Goal: Task Accomplishment & Management: Use online tool/utility

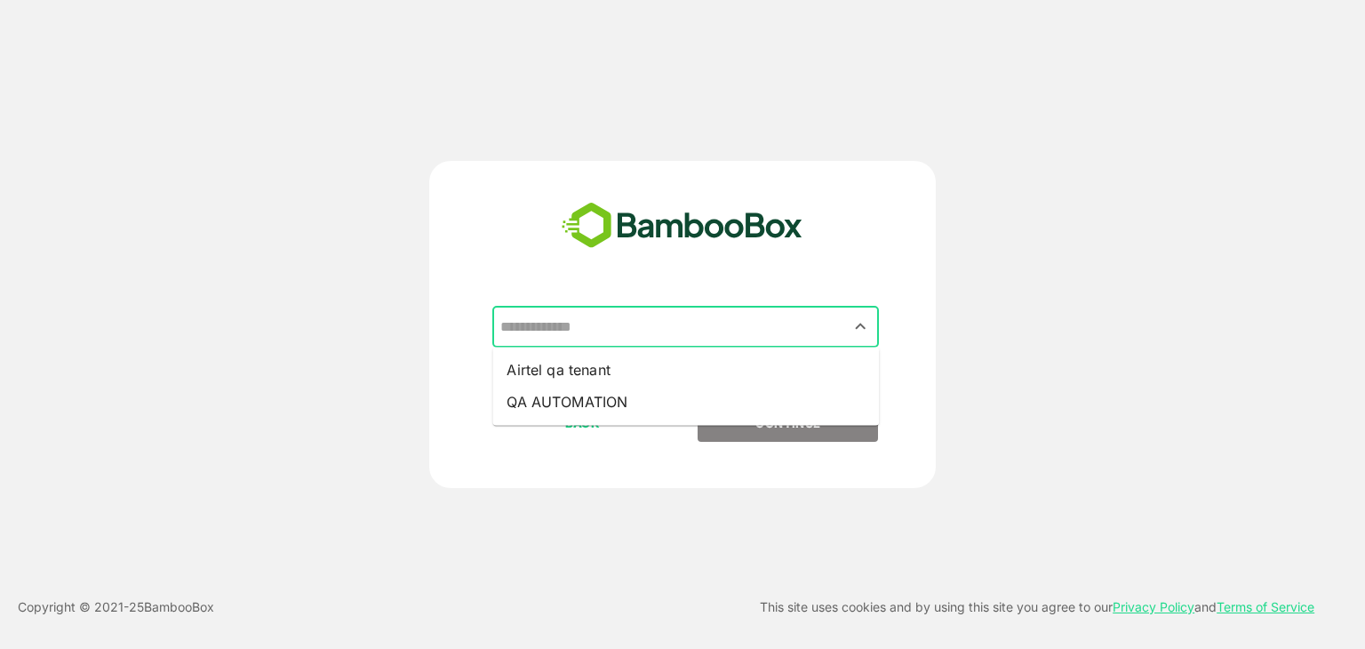
click at [606, 325] on input "text" at bounding box center [685, 327] width 379 height 34
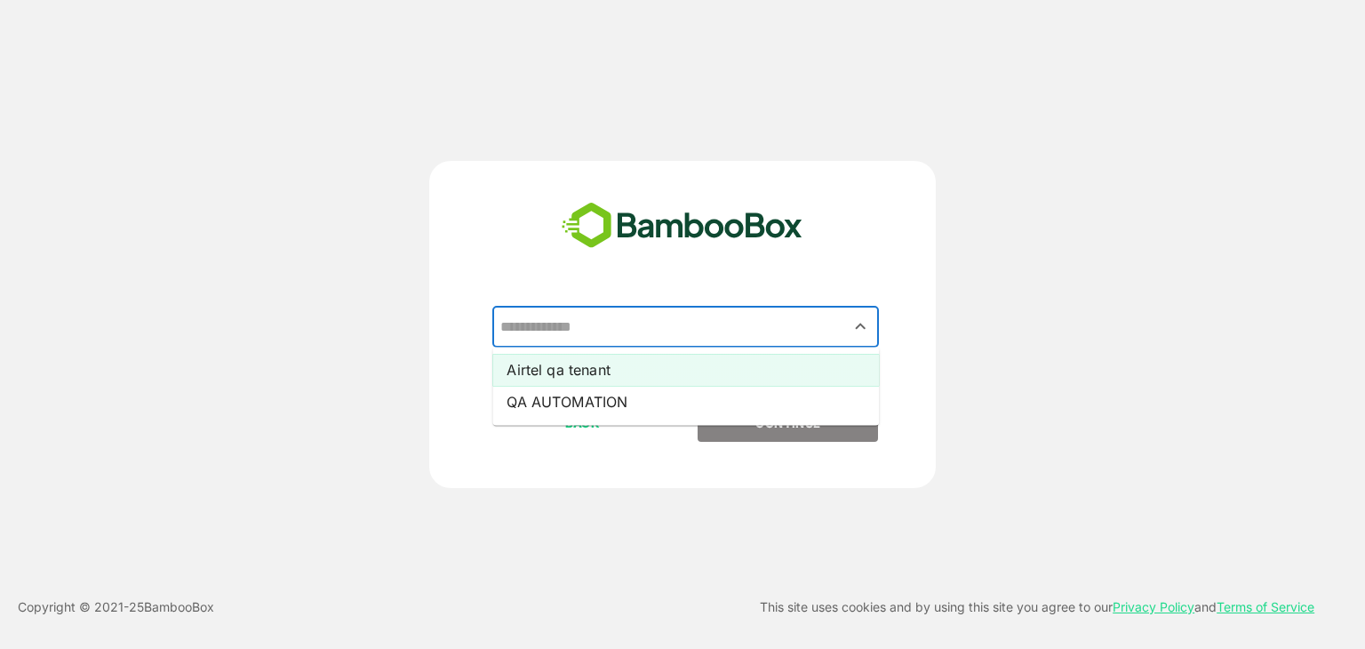
click at [578, 363] on li "Airtel qa tenant" at bounding box center [685, 370] width 387 height 32
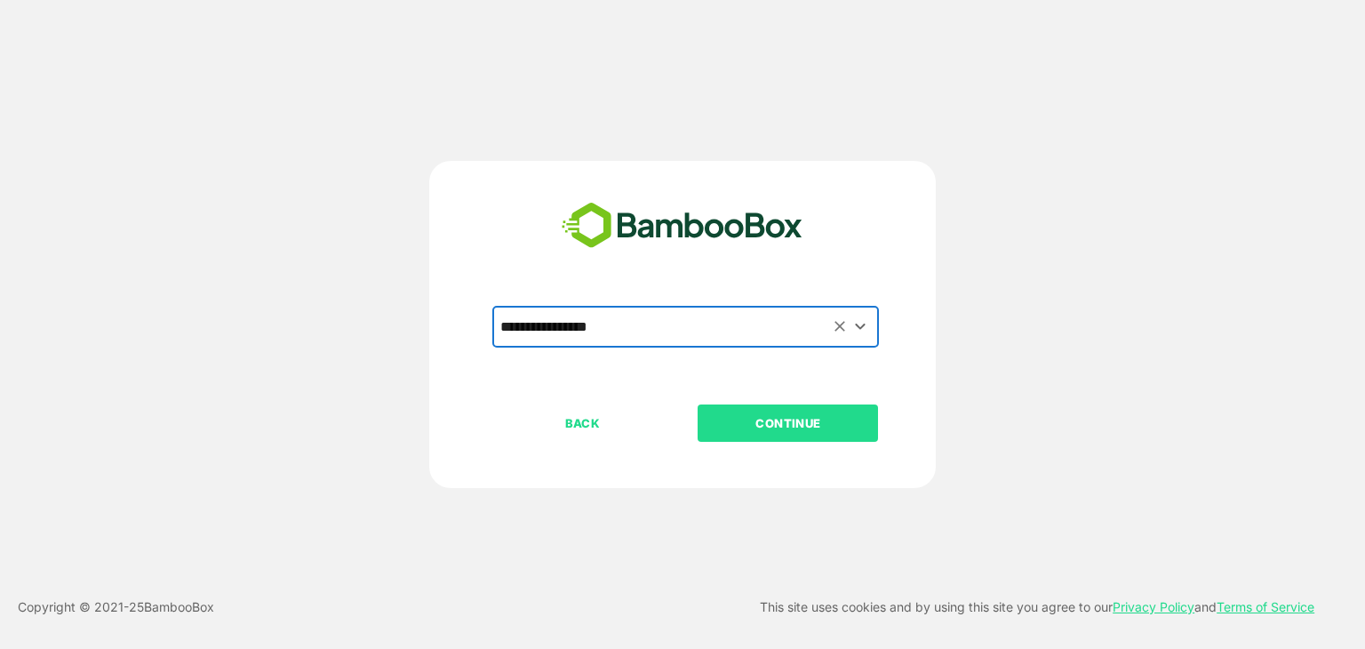
click at [761, 431] on p "CONTINUE" at bounding box center [788, 423] width 178 height 20
click at [771, 423] on p "CONTINUE" at bounding box center [788, 423] width 178 height 20
click at [773, 420] on p "CONTINUE" at bounding box center [788, 423] width 178 height 20
click at [815, 336] on input "**********" at bounding box center [685, 327] width 379 height 34
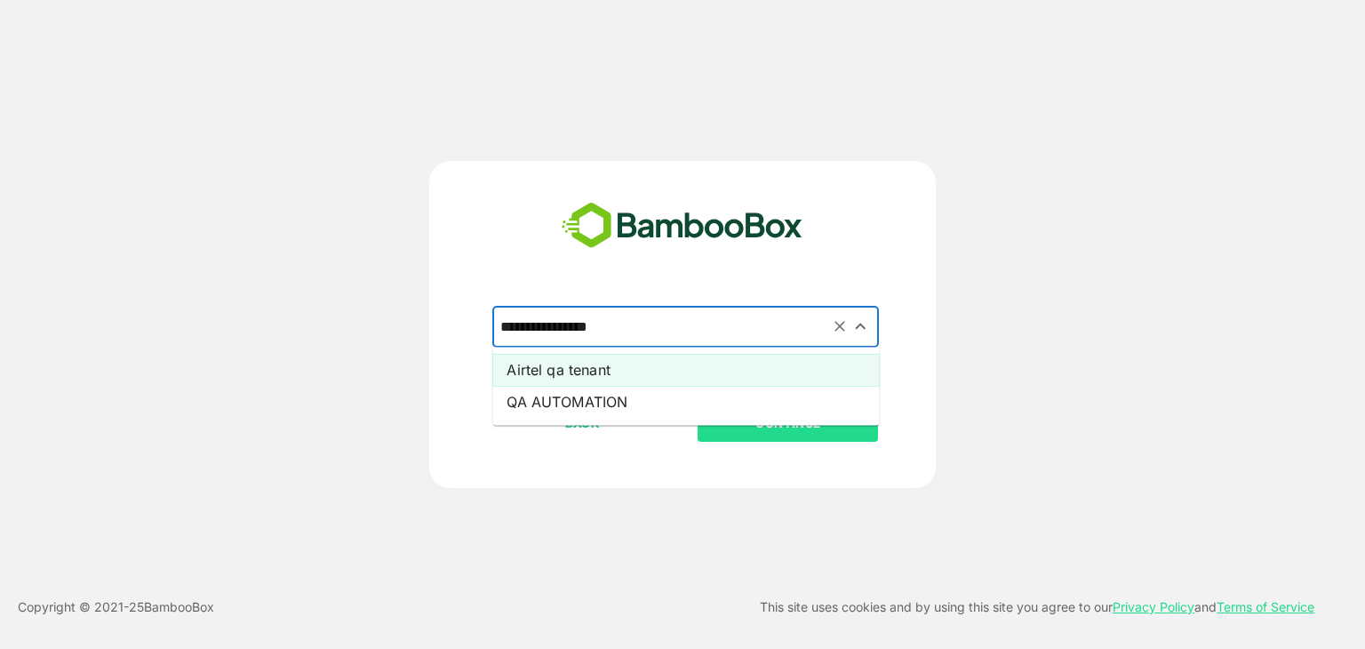
click at [608, 377] on li "Airtel qa tenant" at bounding box center [685, 370] width 387 height 32
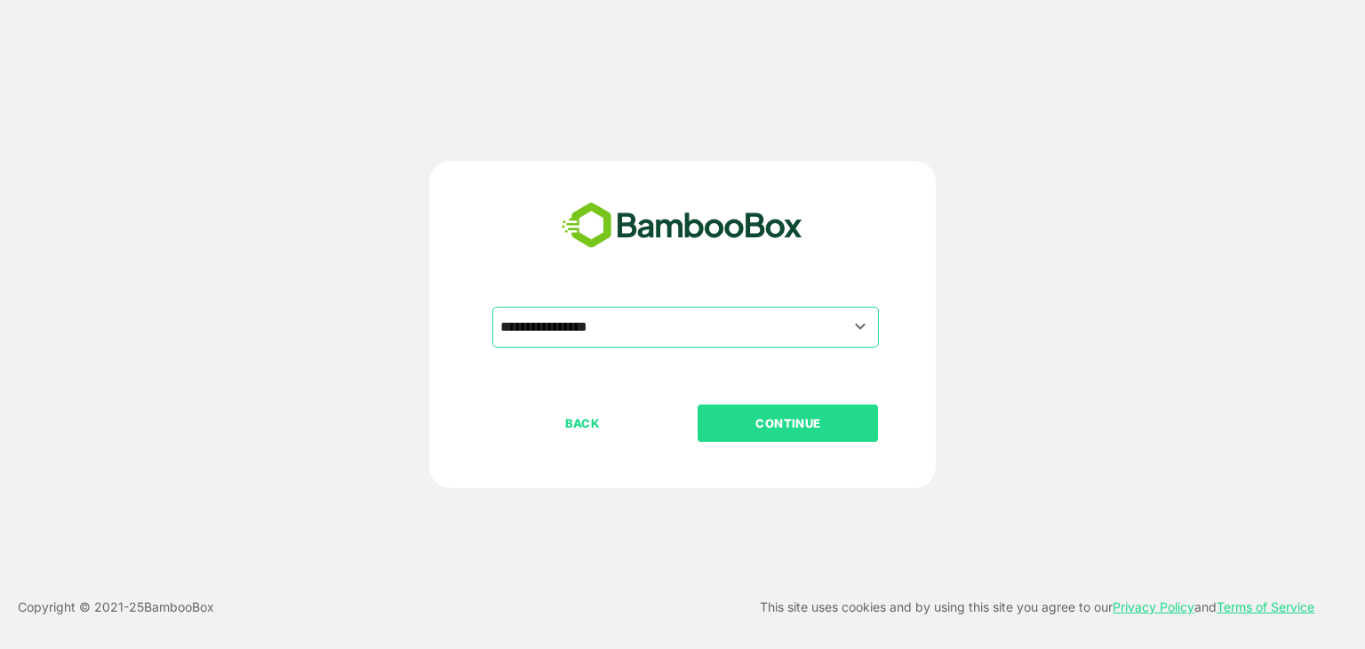
click at [788, 424] on p "CONTINUE" at bounding box center [788, 423] width 178 height 20
click at [789, 427] on p "CONTINUE" at bounding box center [788, 423] width 178 height 20
click at [859, 336] on icon "Open" at bounding box center [860, 326] width 21 height 21
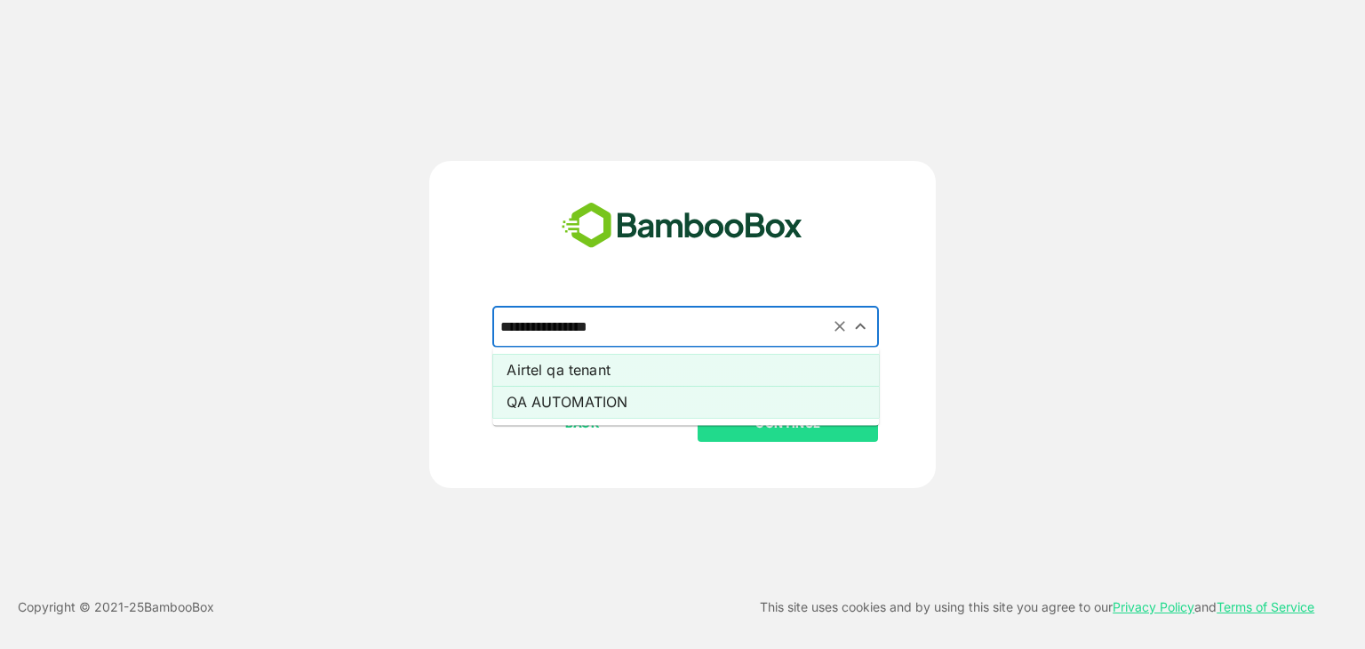
click at [633, 398] on li "QA AUTOMATION" at bounding box center [685, 402] width 387 height 32
type input "**********"
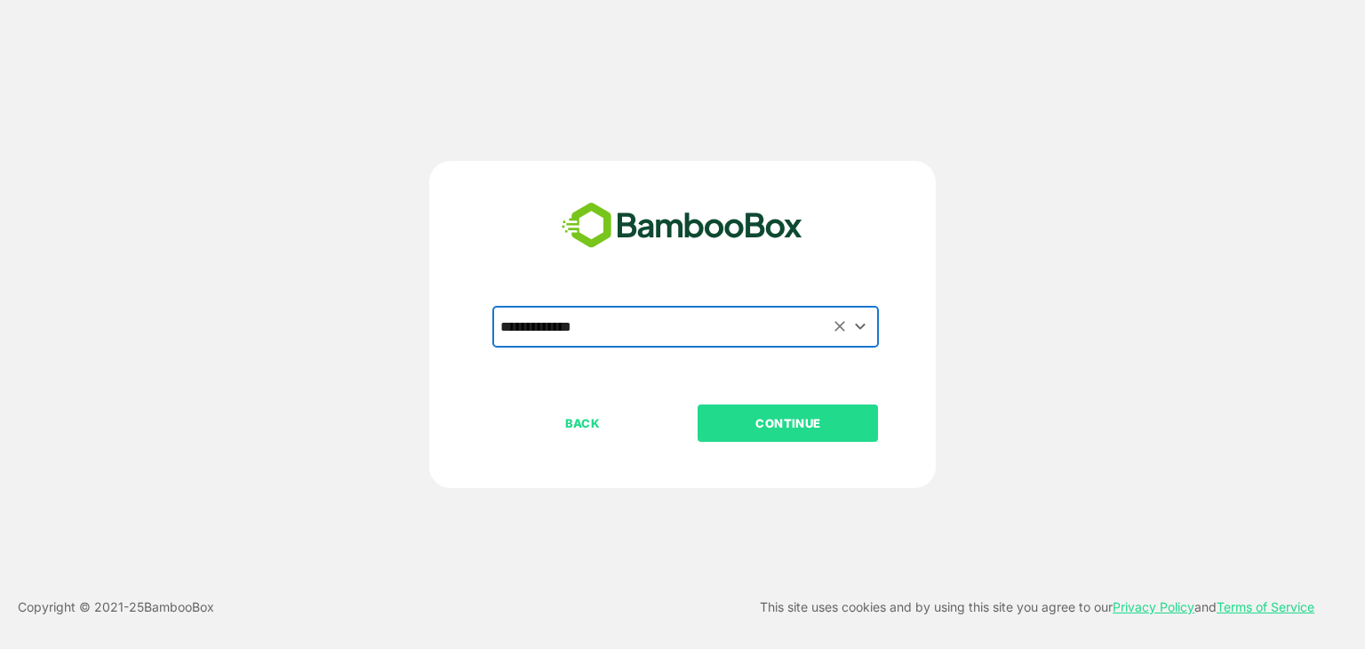
click at [773, 427] on p "CONTINUE" at bounding box center [788, 423] width 178 height 20
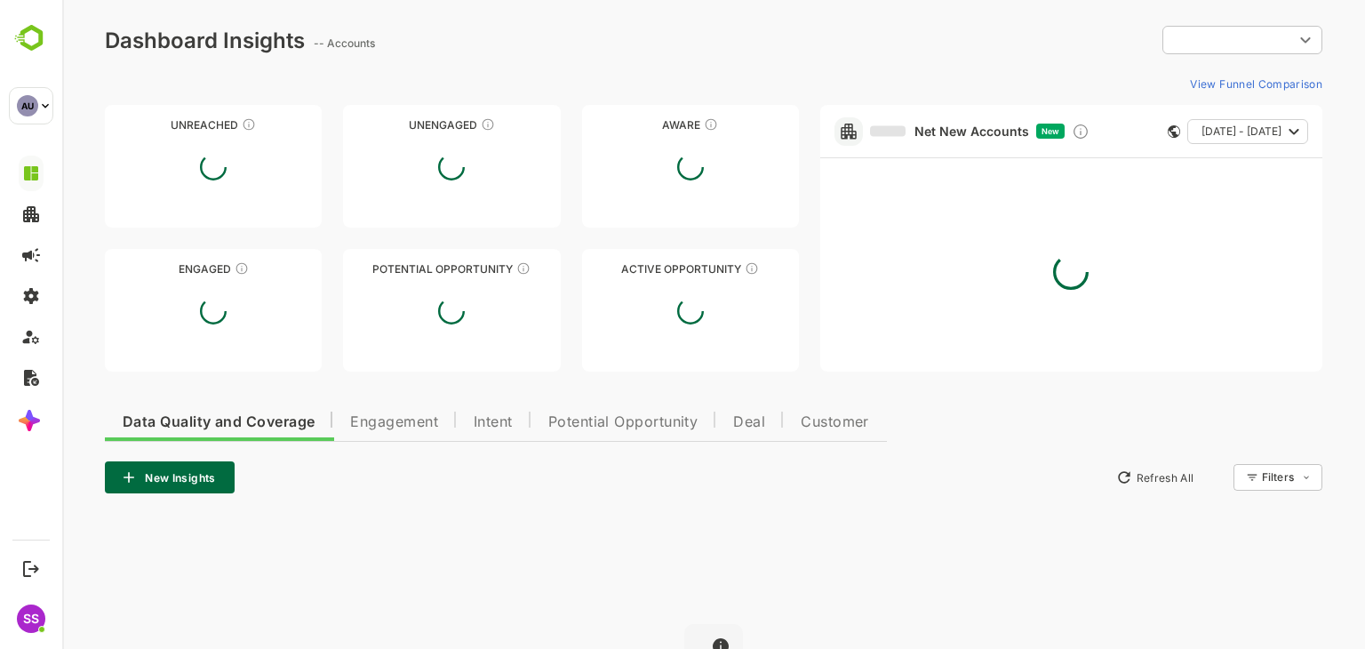
type input "**********"
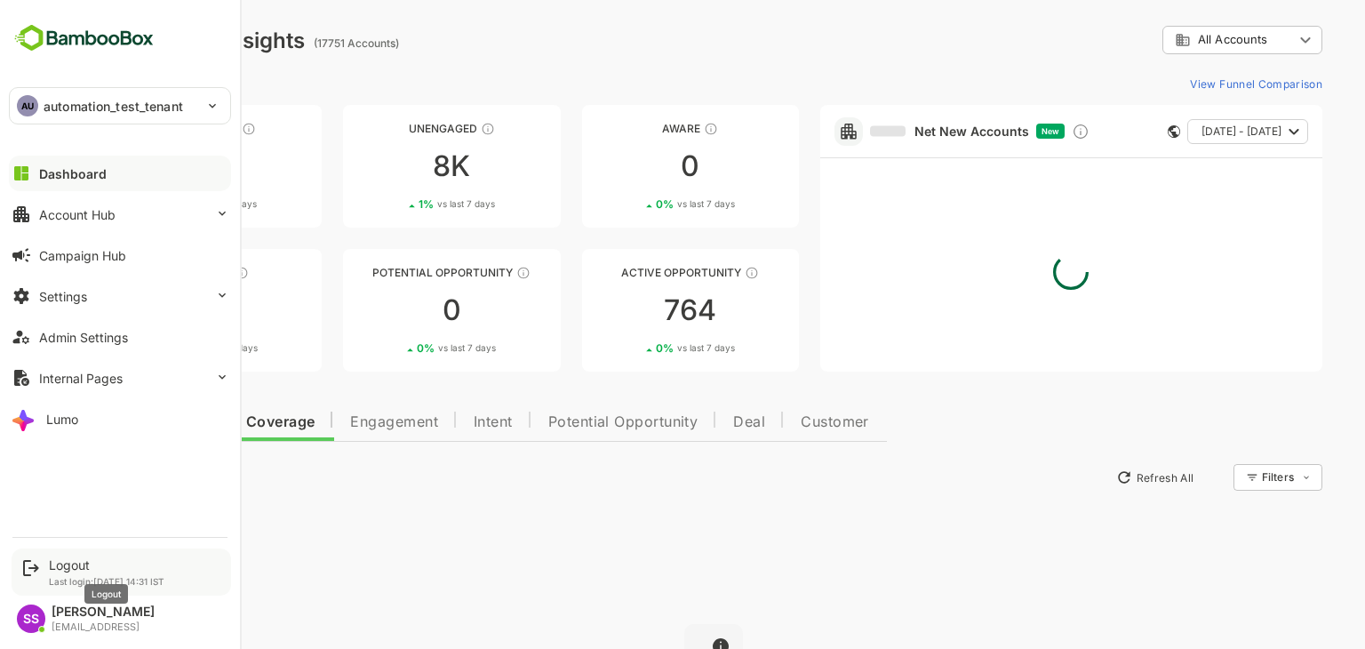
click at [58, 568] on div "Logout" at bounding box center [107, 564] width 116 height 15
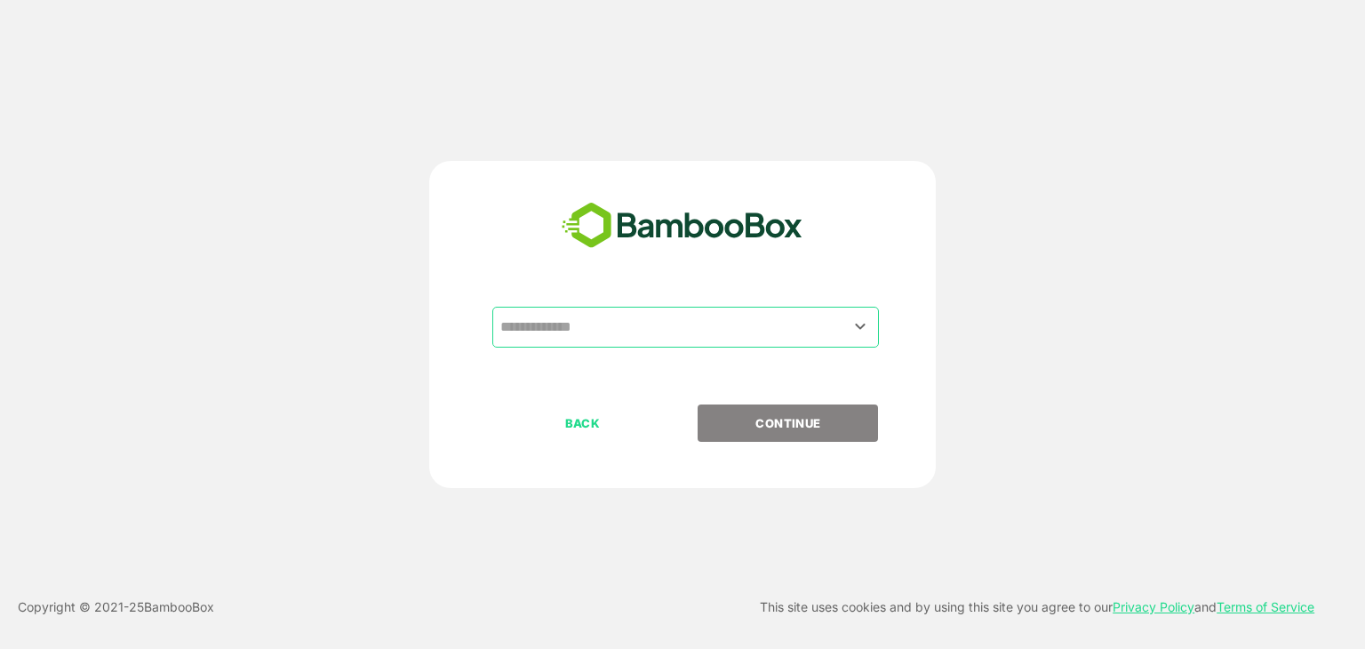
click at [616, 324] on input "text" at bounding box center [685, 327] width 379 height 34
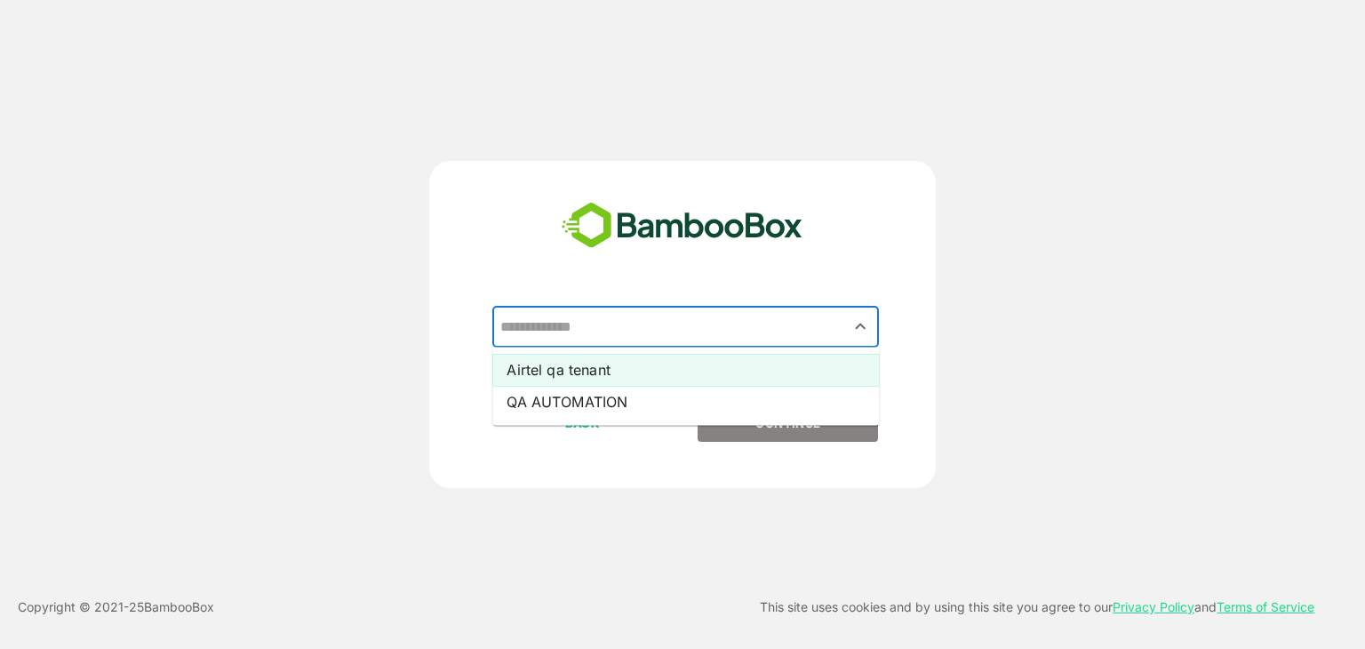
click at [596, 363] on li "Airtel qa tenant" at bounding box center [685, 370] width 387 height 32
type input "**********"
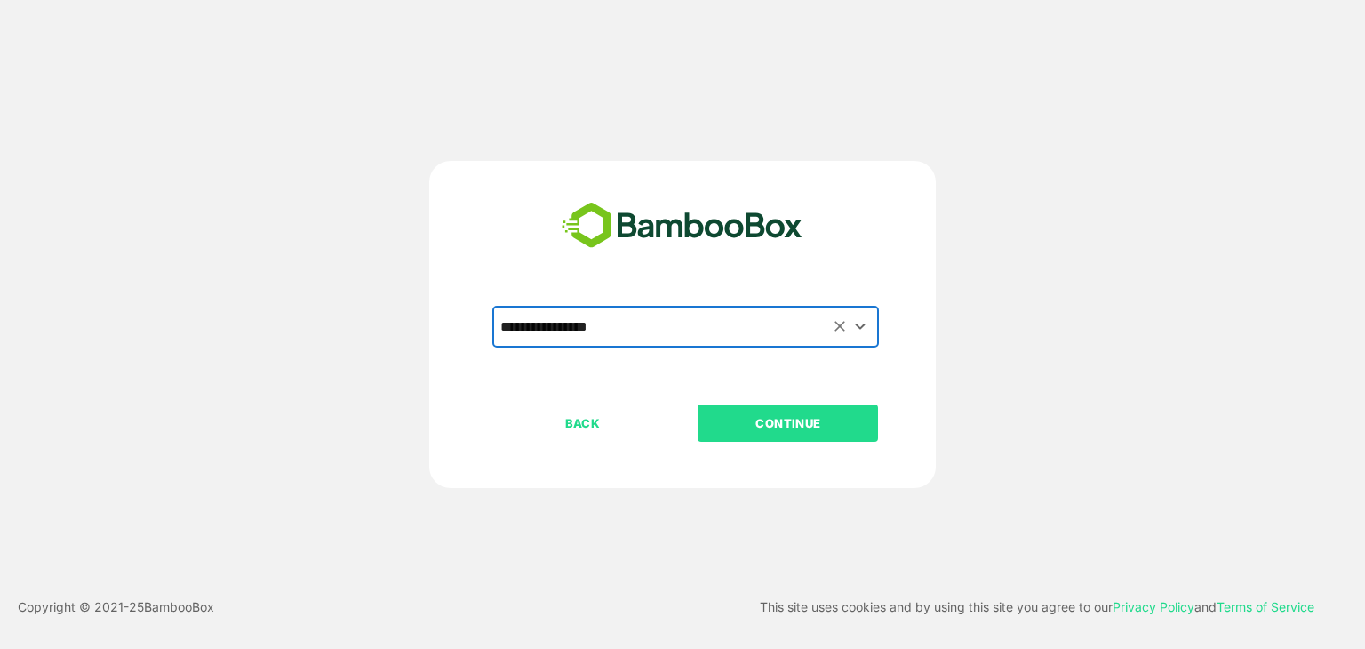
click at [738, 410] on button "CONTINUE" at bounding box center [788, 422] width 180 height 37
click at [796, 442] on div "BACK CONTINUE" at bounding box center [697, 479] width 411 height 151
click at [796, 420] on p "CONTINUE" at bounding box center [788, 423] width 178 height 20
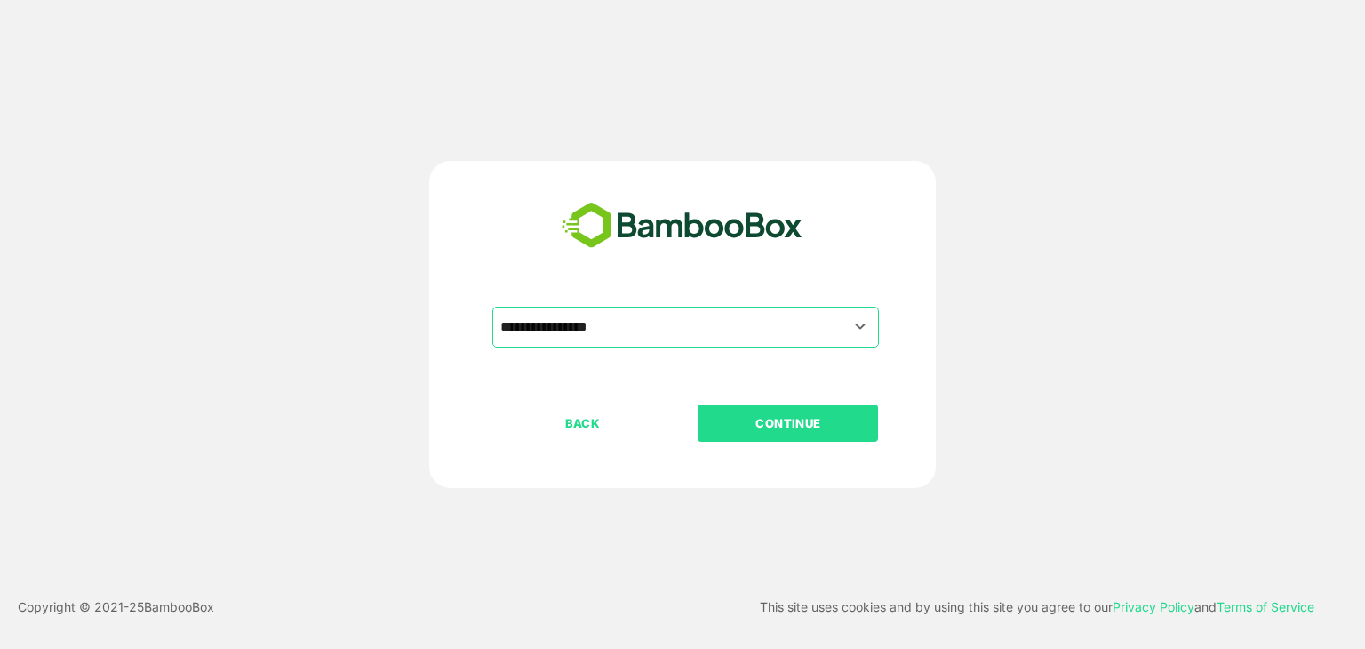
click at [796, 420] on p "CONTINUE" at bounding box center [788, 423] width 178 height 20
click at [582, 424] on p "BACK" at bounding box center [583, 423] width 178 height 20
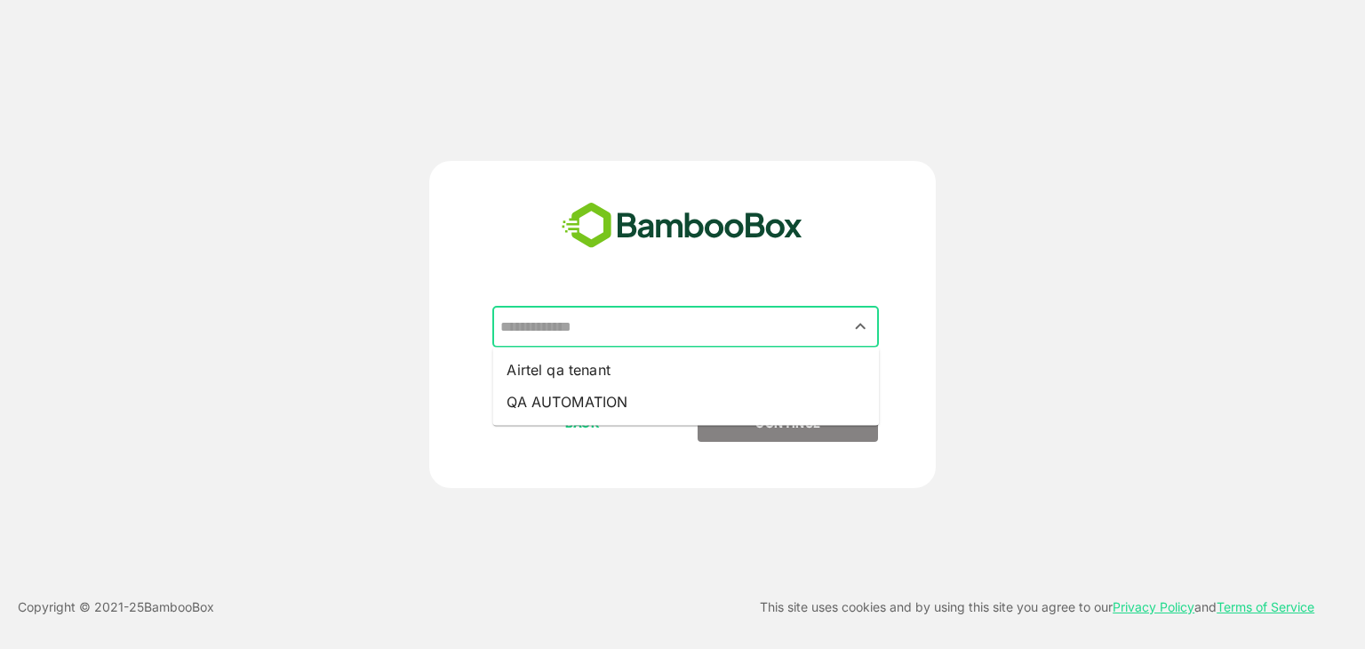
click at [669, 326] on input "text" at bounding box center [685, 327] width 379 height 34
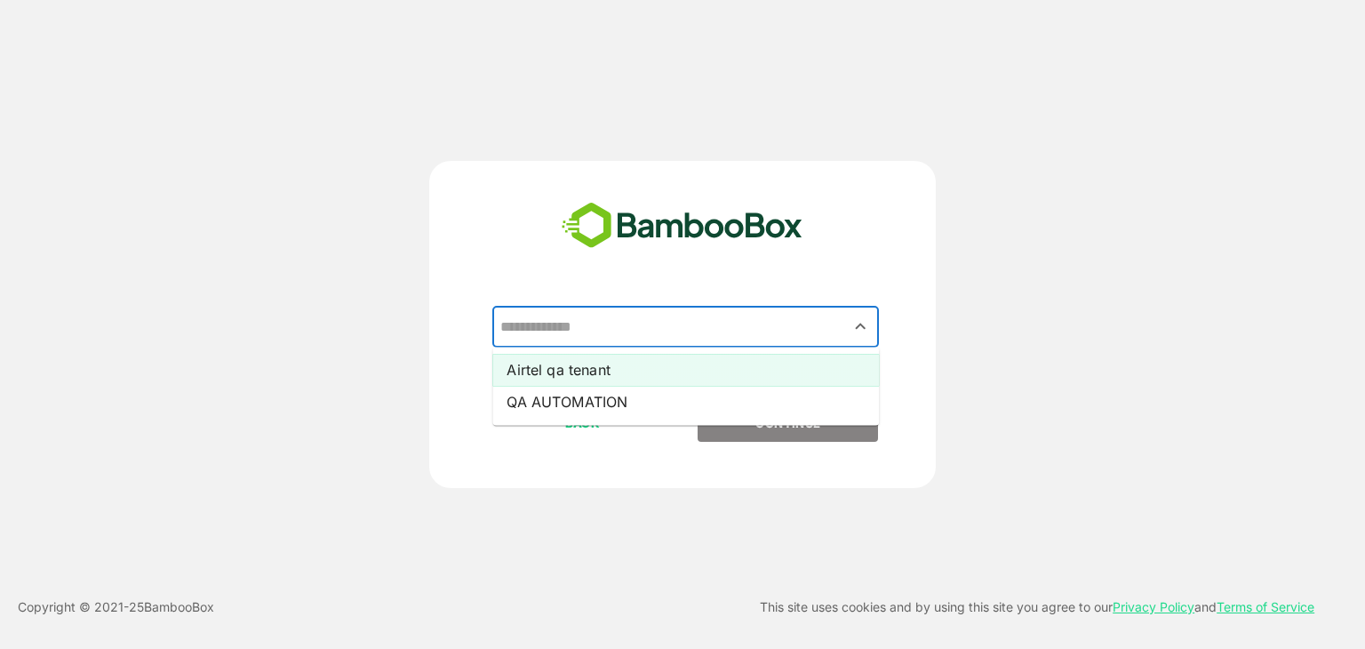
click at [633, 376] on li "Airtel qa tenant" at bounding box center [685, 370] width 387 height 32
type input "**********"
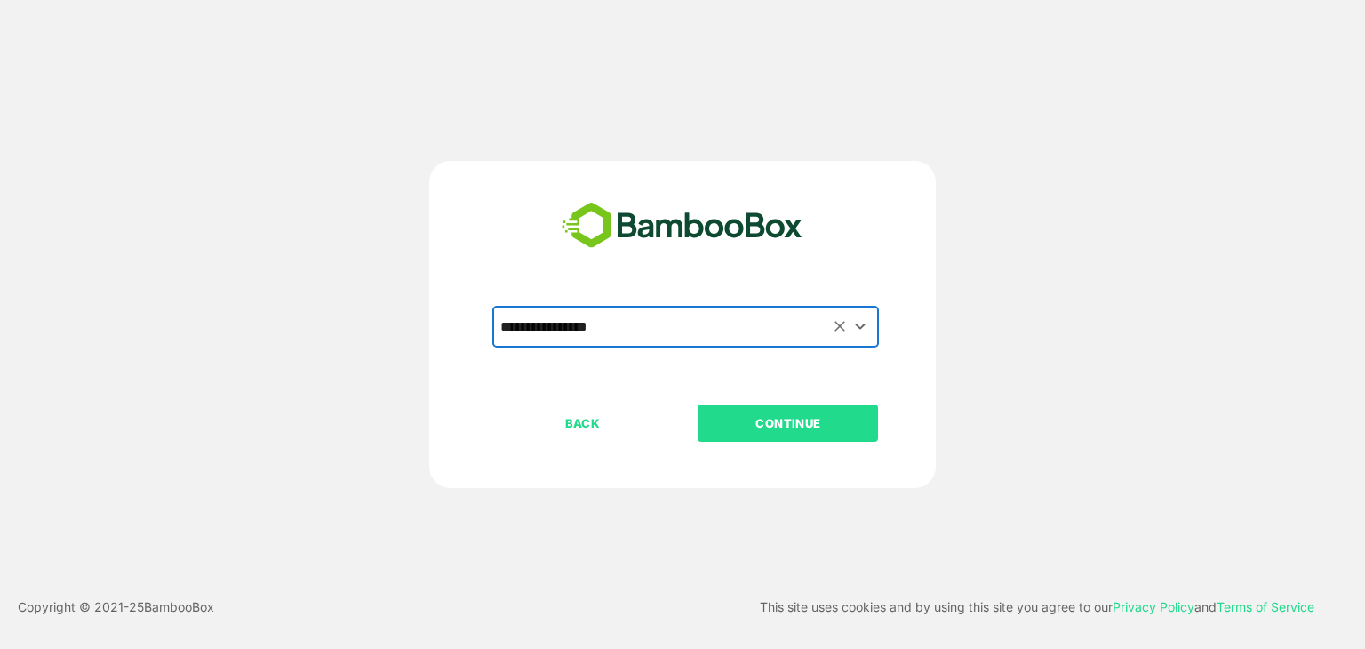
click at [802, 414] on p "CONTINUE" at bounding box center [788, 423] width 178 height 20
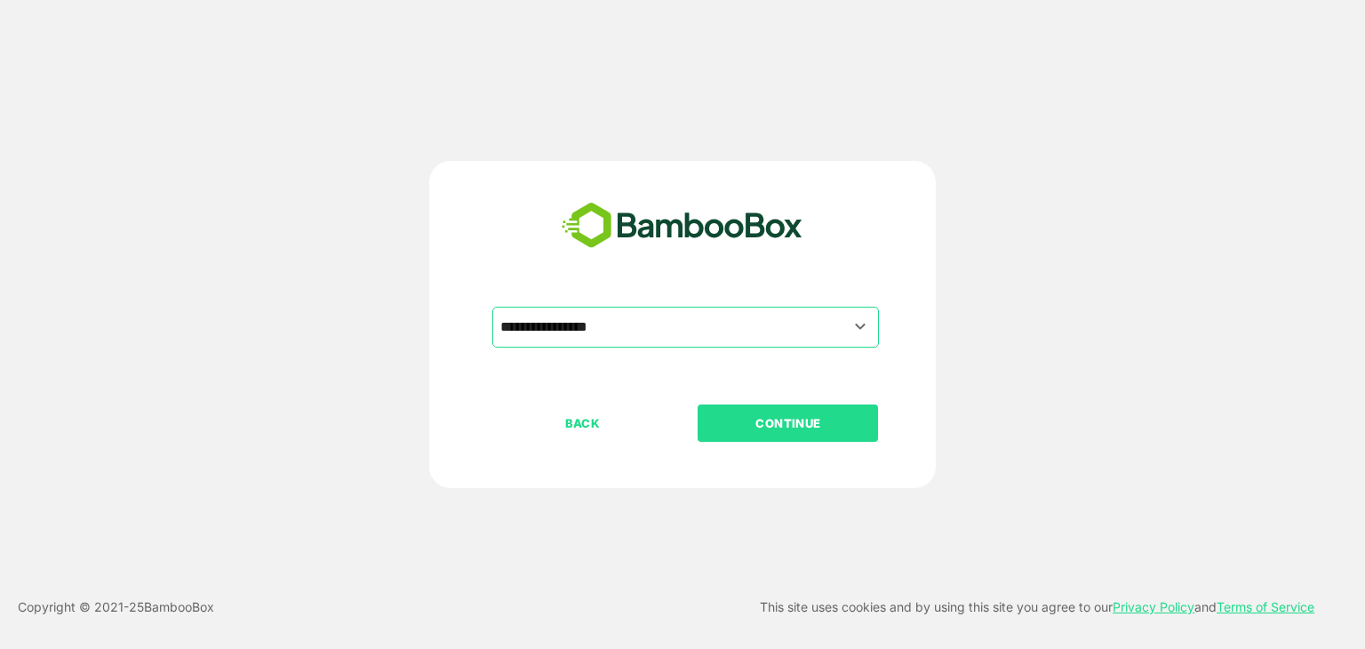
click at [802, 414] on p "CONTINUE" at bounding box center [788, 423] width 178 height 20
click at [800, 419] on p "CONTINUE" at bounding box center [788, 423] width 178 height 20
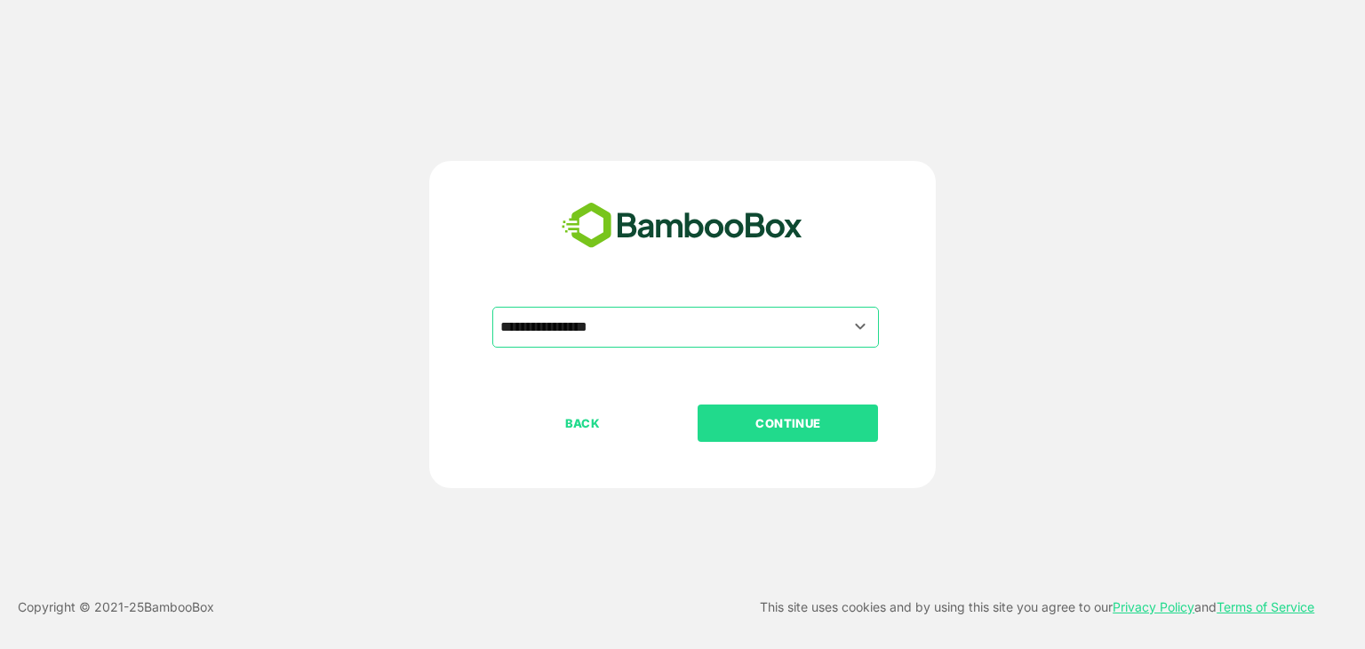
click at [800, 419] on p "CONTINUE" at bounding box center [788, 423] width 178 height 20
click at [1089, 411] on div "**********" at bounding box center [683, 324] width 1092 height 327
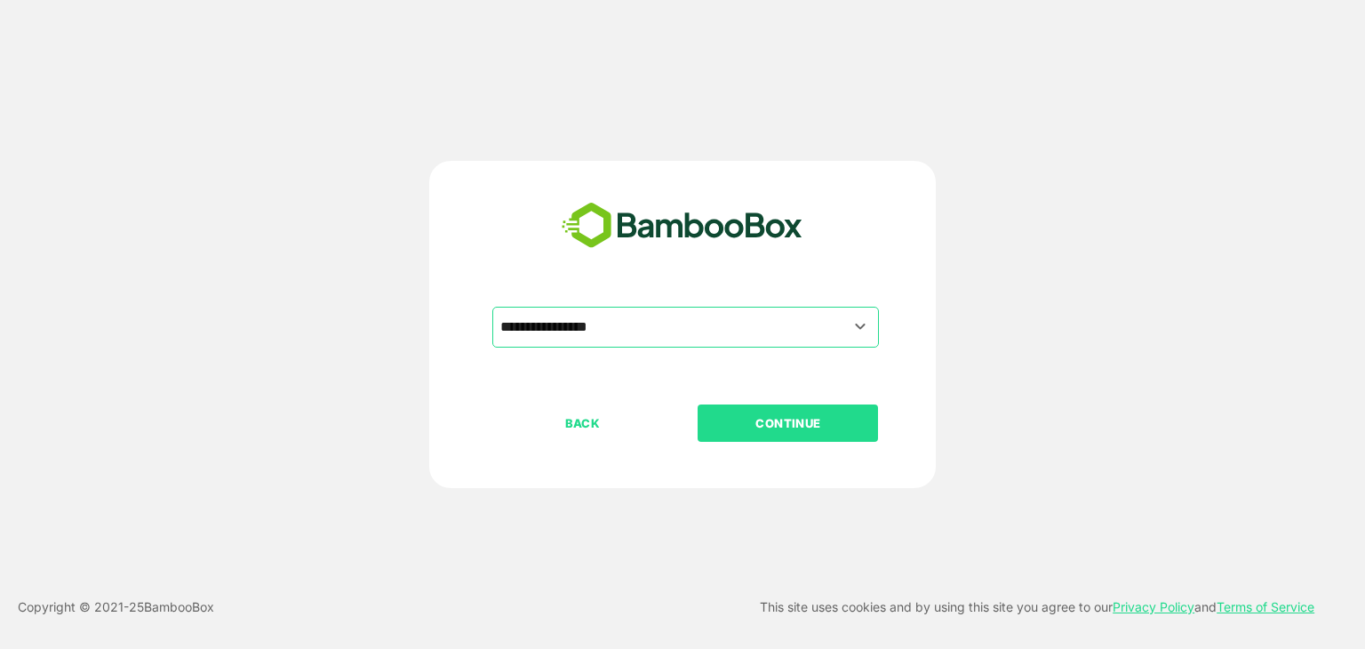
click at [775, 429] on p "CONTINUE" at bounding box center [788, 423] width 178 height 20
click at [774, 429] on p "CONTINUE" at bounding box center [788, 423] width 178 height 20
click at [782, 428] on p "CONTINUE" at bounding box center [788, 423] width 178 height 20
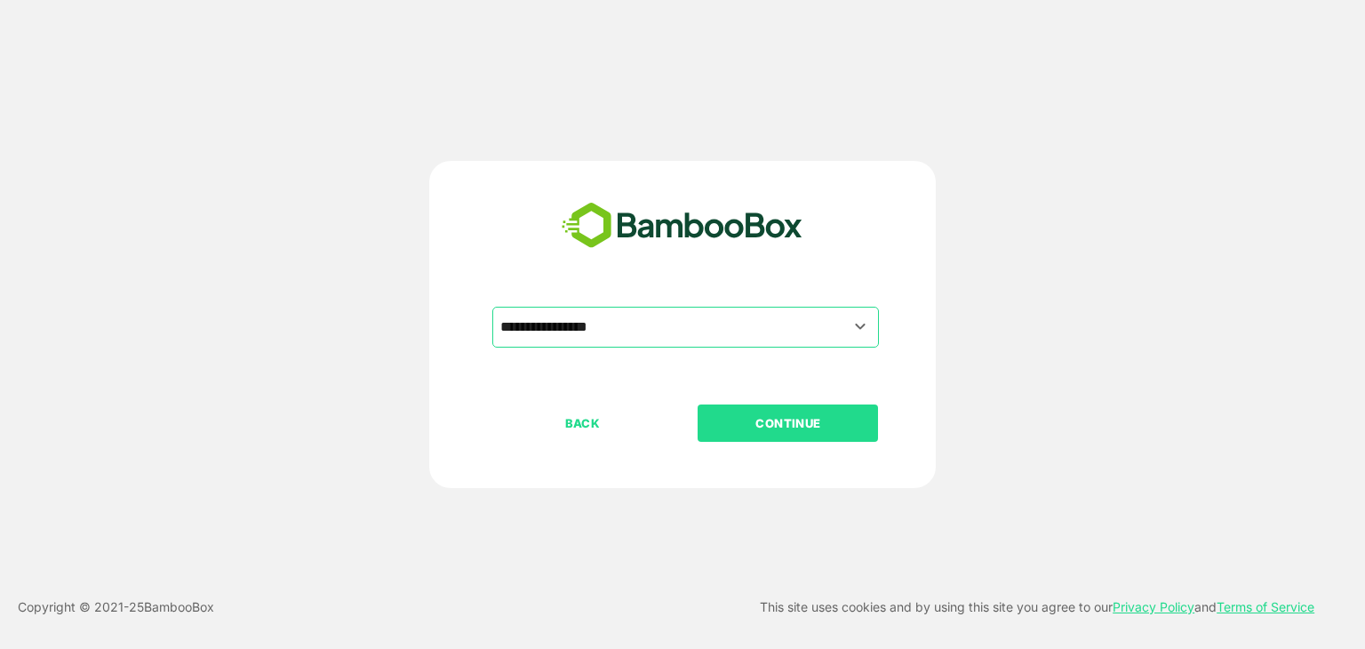
click at [782, 428] on p "CONTINUE" at bounding box center [788, 423] width 178 height 20
